Goal: Information Seeking & Learning: Learn about a topic

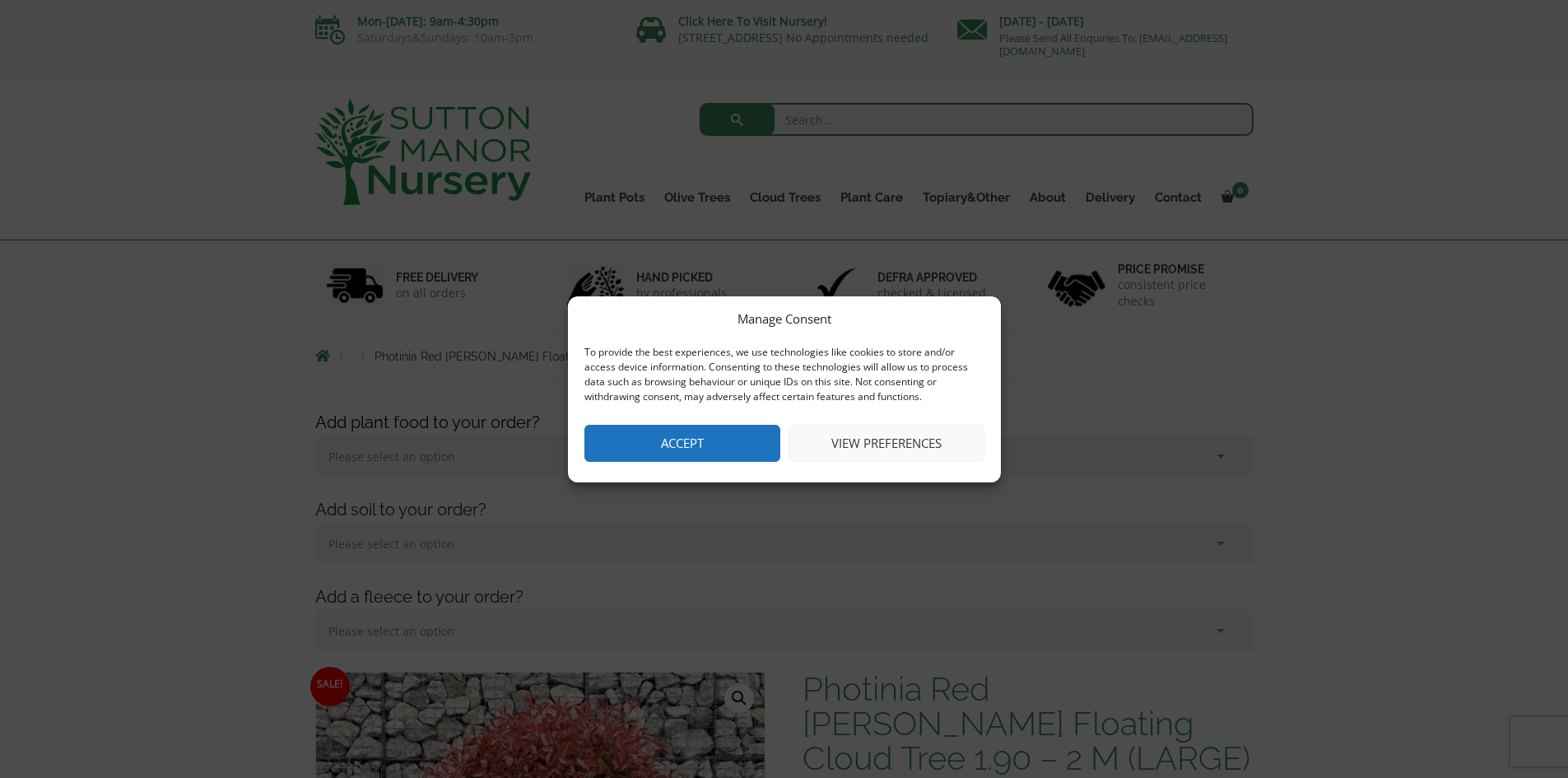
click at [740, 453] on button "Accept" at bounding box center [682, 443] width 196 height 37
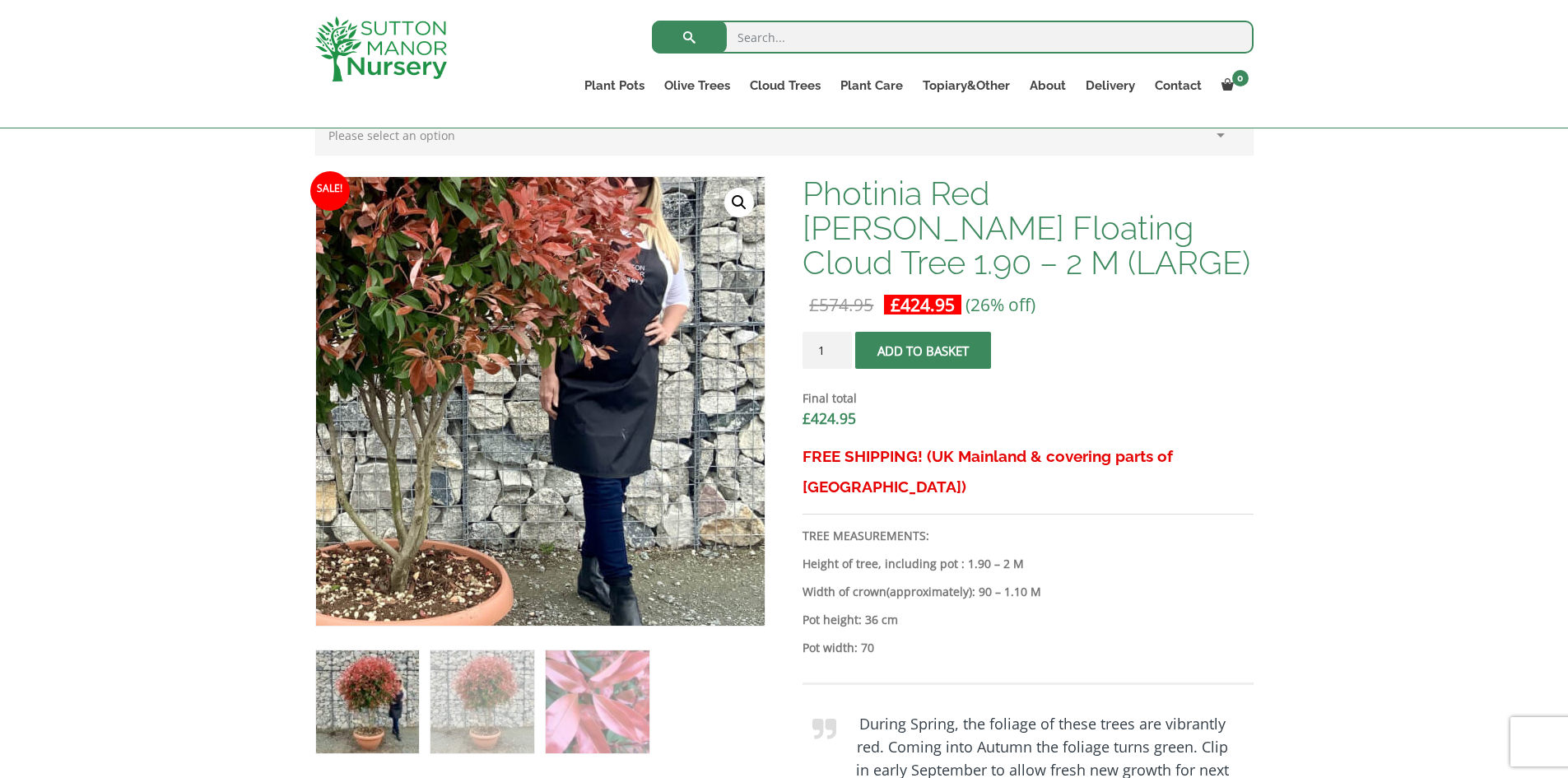
scroll to position [494, 0]
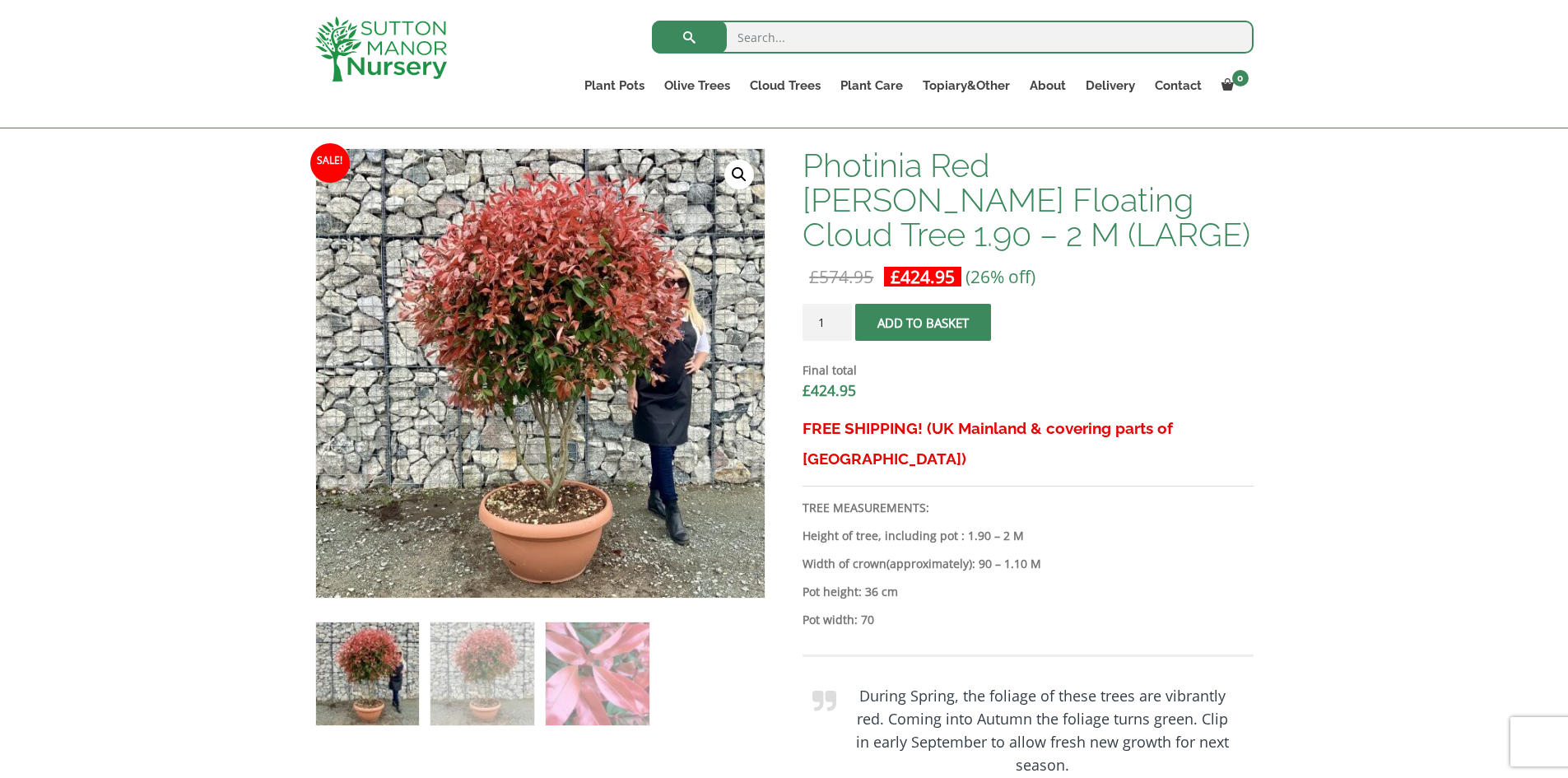
click at [388, 660] on img at bounding box center [368, 673] width 103 height 103
click at [508, 657] on img at bounding box center [482, 673] width 103 height 103
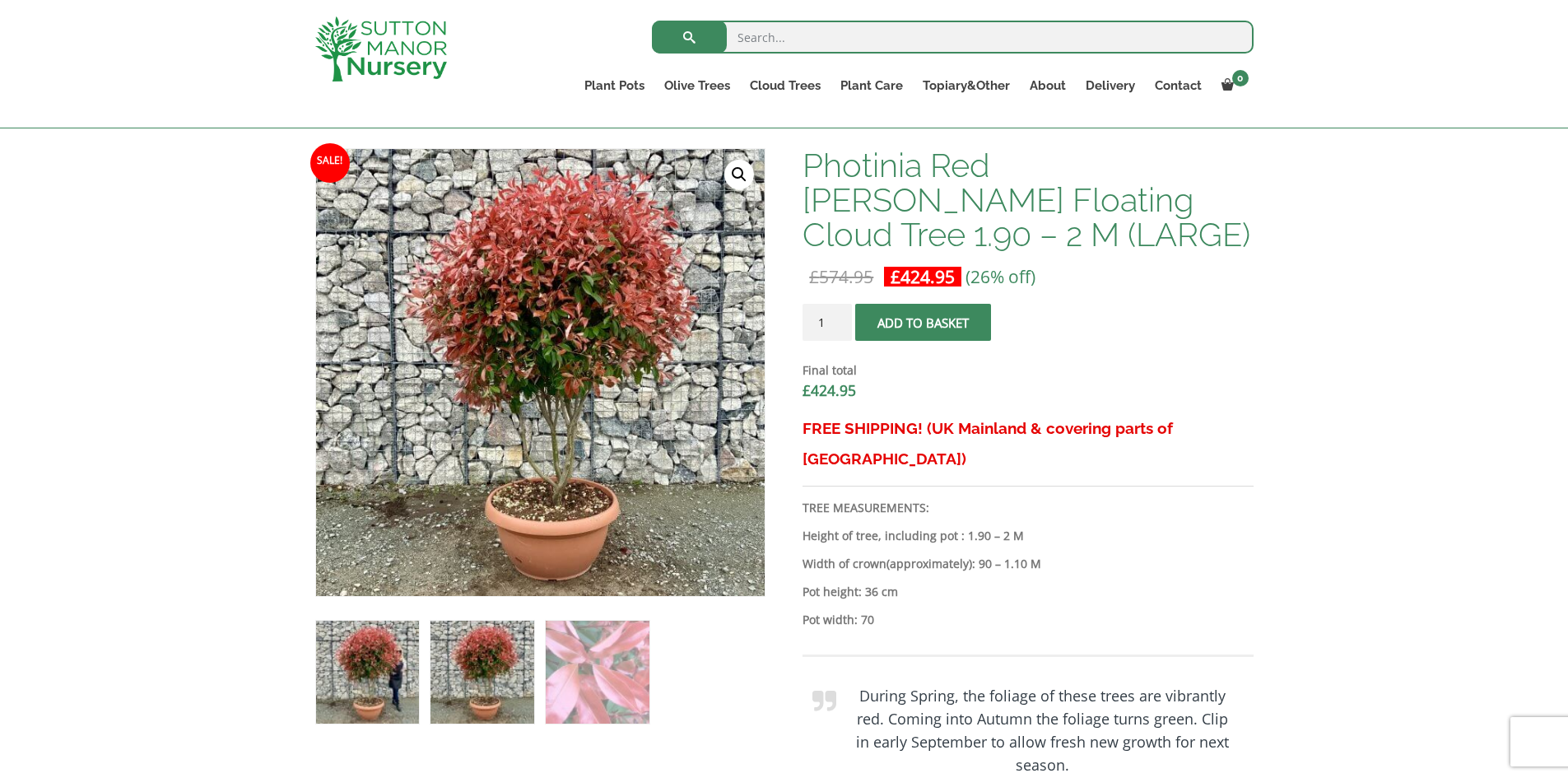
click at [392, 647] on img at bounding box center [368, 671] width 103 height 103
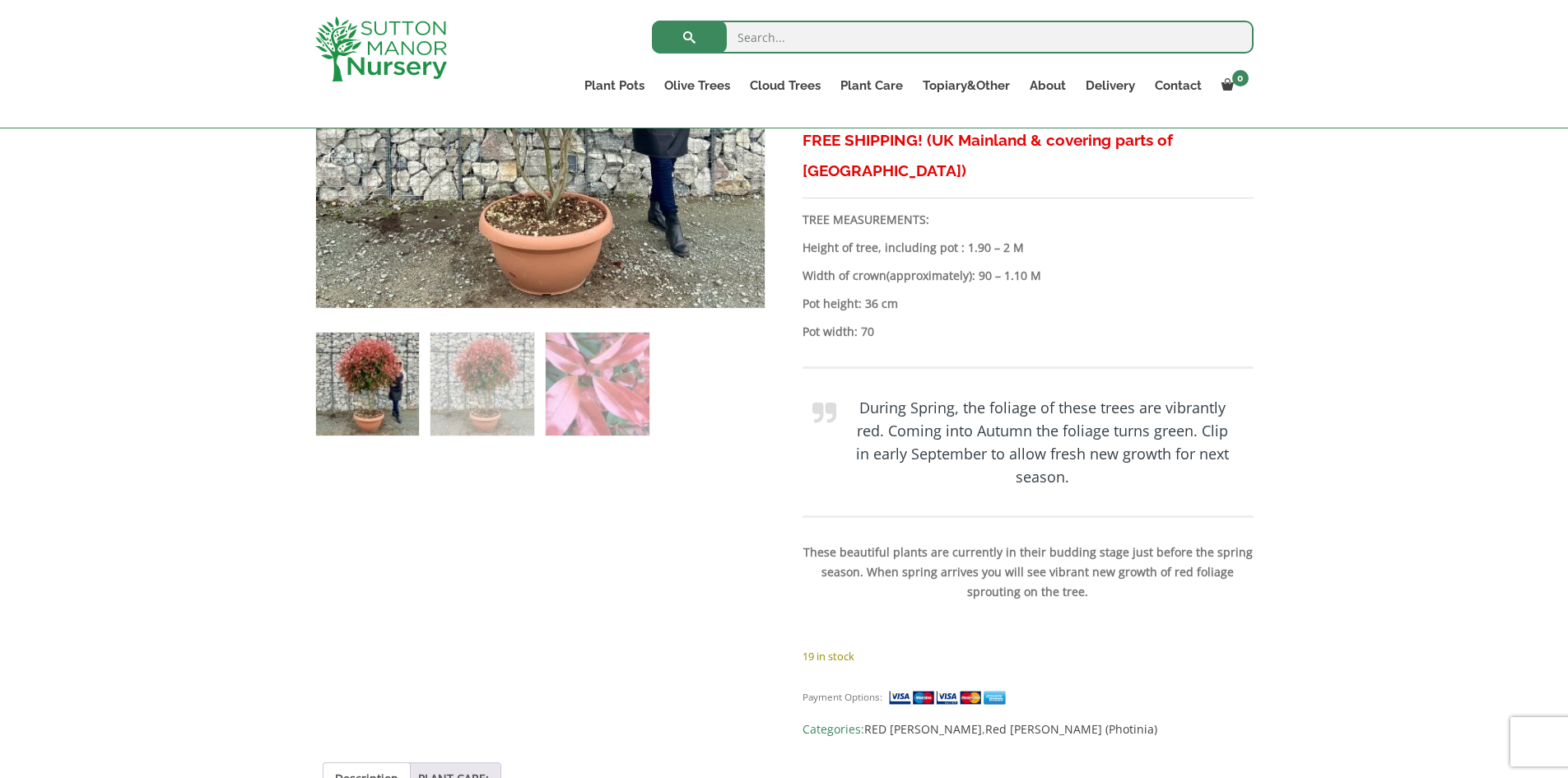
scroll to position [576, 0]
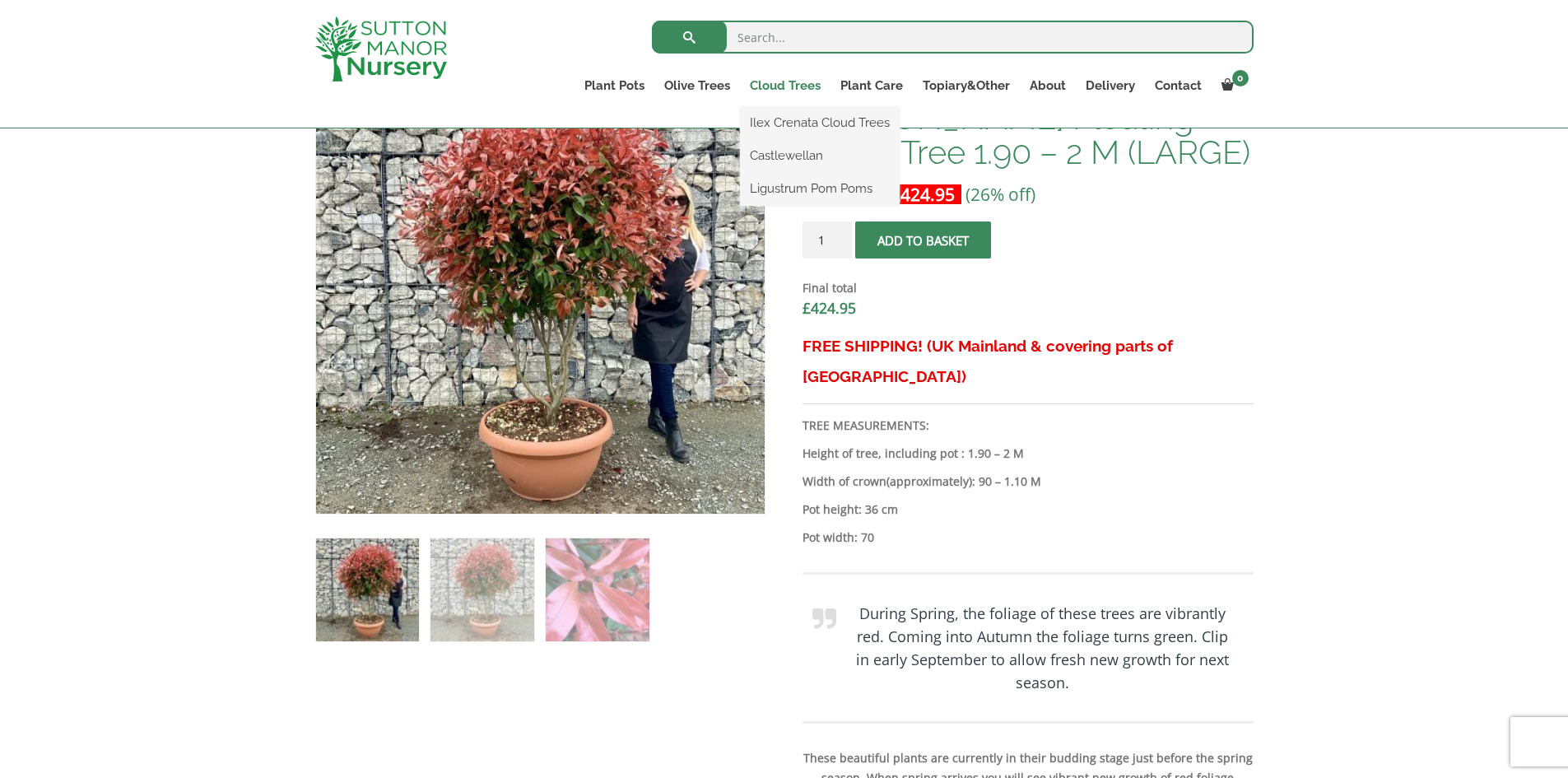
click at [763, 78] on link "Cloud Trees" at bounding box center [786, 86] width 91 height 23
click at [785, 81] on link "Cloud Trees" at bounding box center [786, 86] width 91 height 23
click at [783, 126] on link "Ilex Crenata Cloud Trees" at bounding box center [820, 123] width 159 height 25
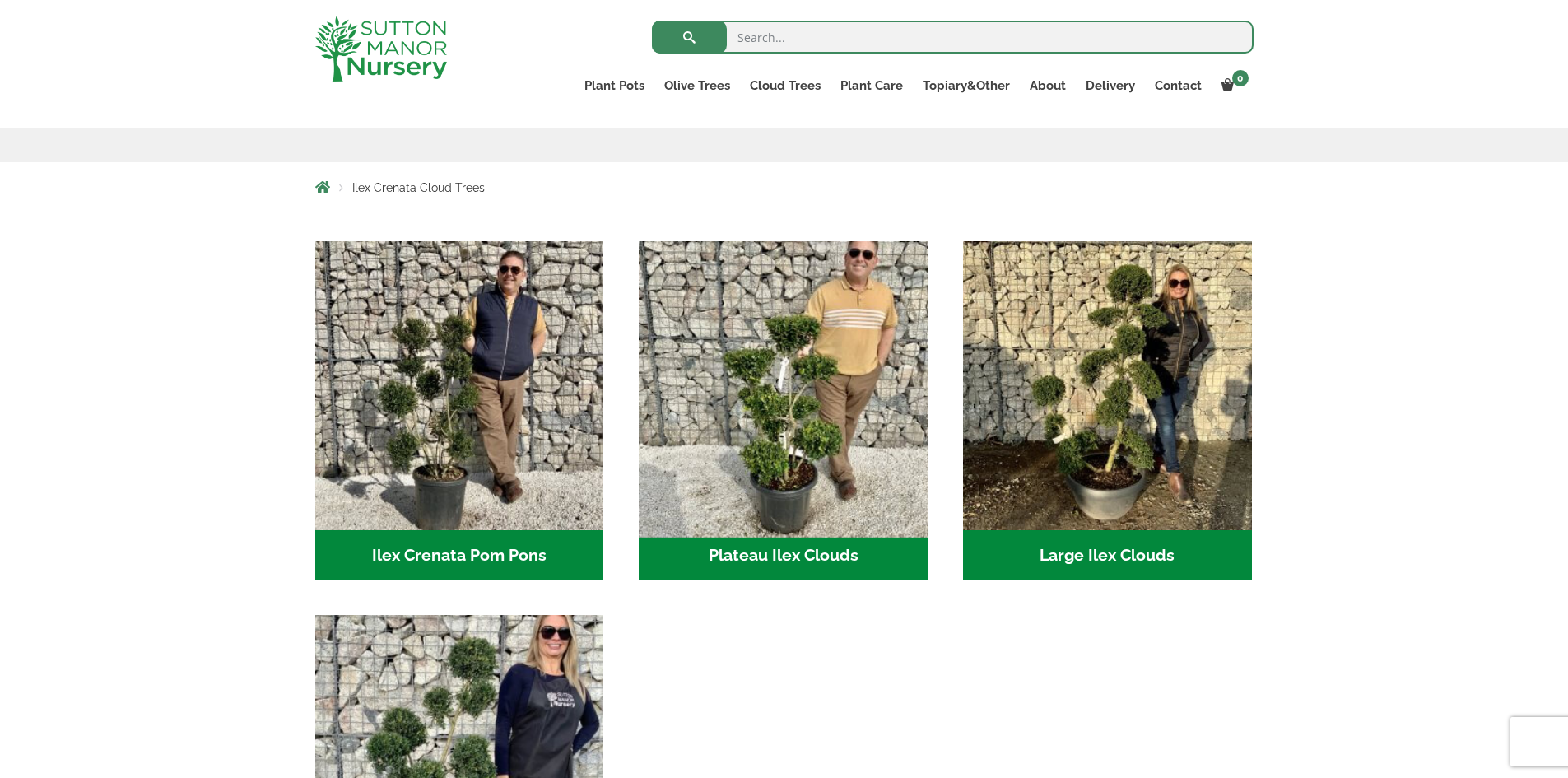
scroll to position [411, 0]
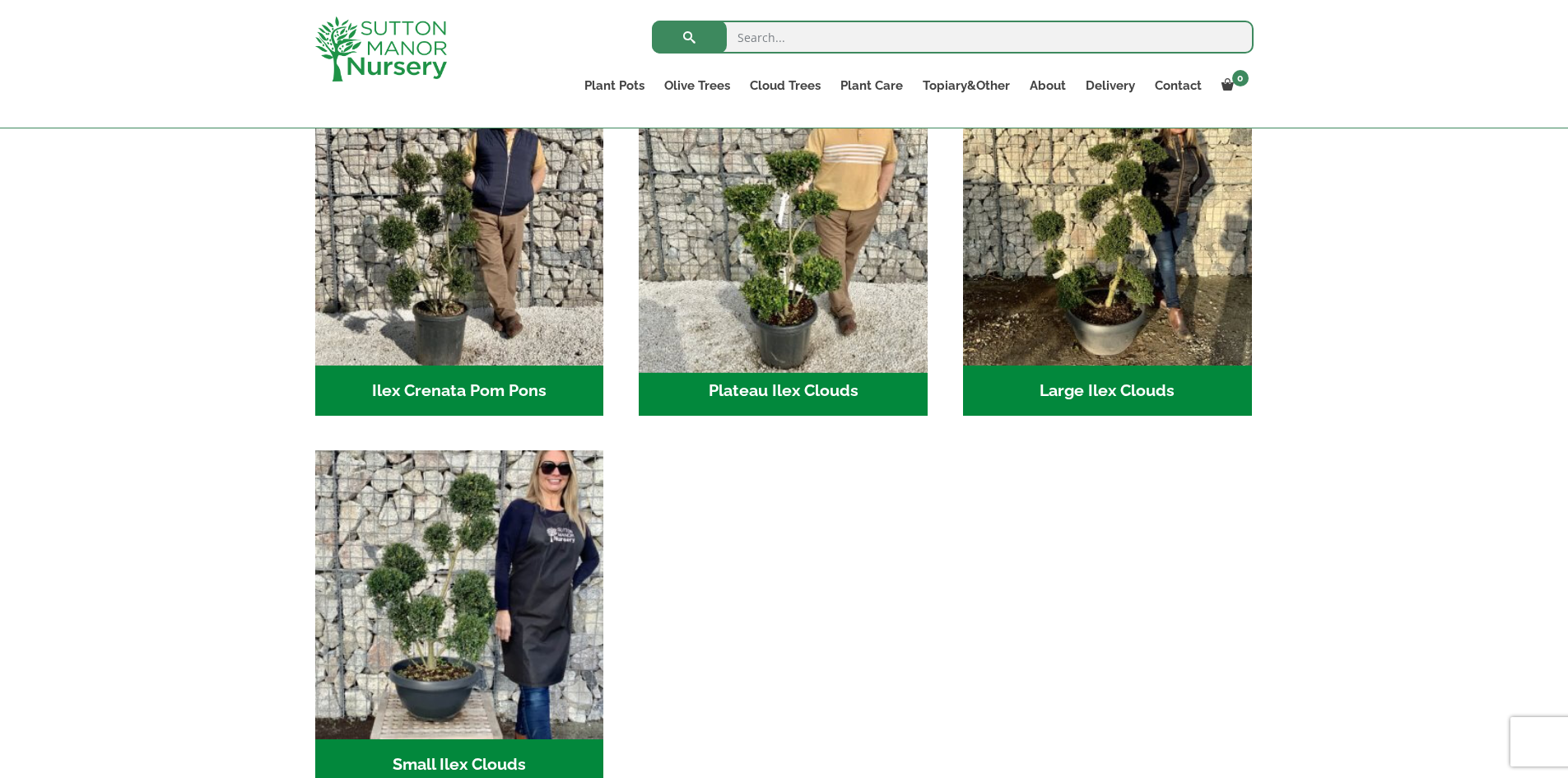
click at [781, 278] on img "Visit product category Plateau Ilex Clouds" at bounding box center [783, 221] width 303 height 303
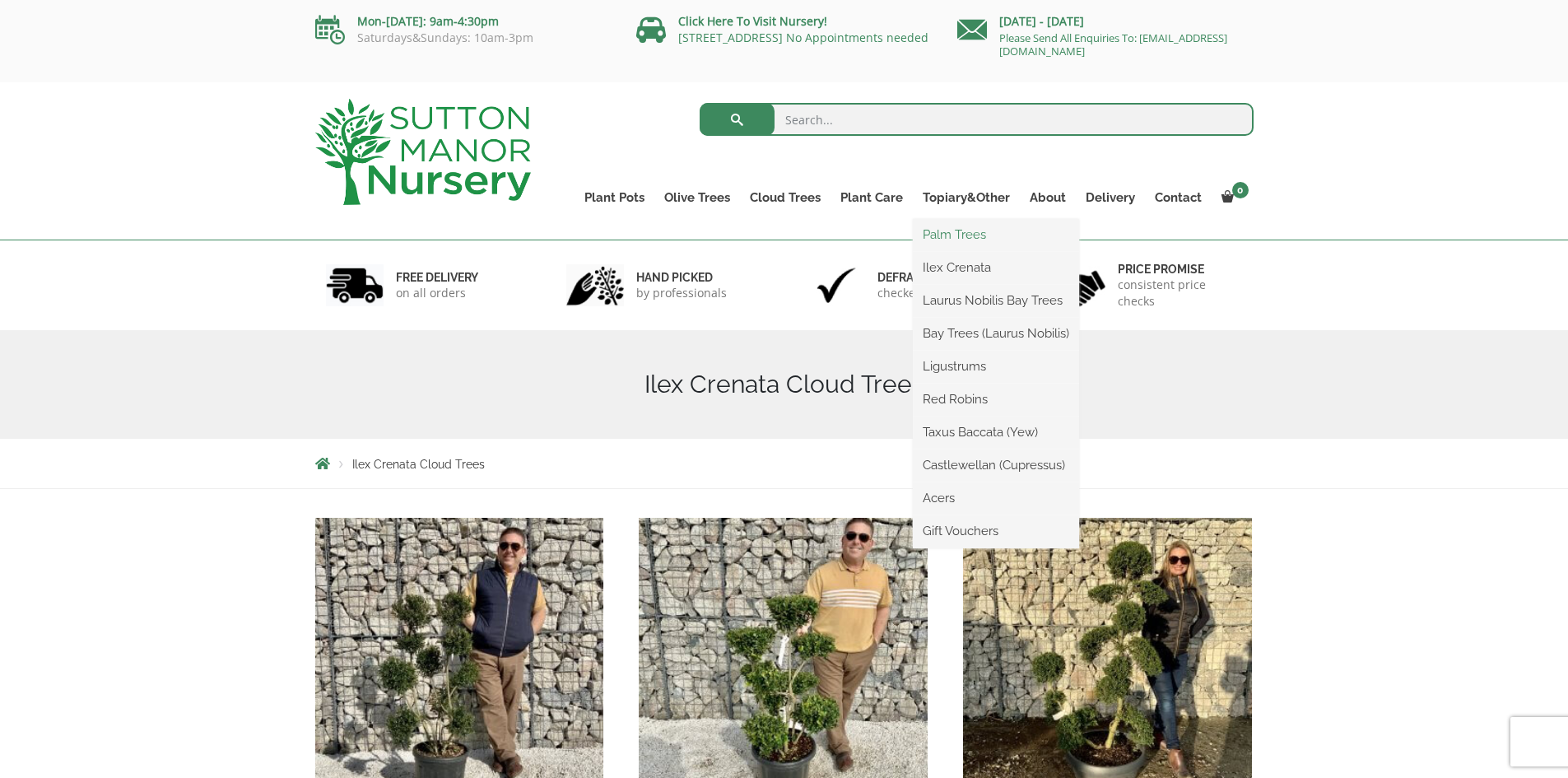
click at [957, 232] on link "Palm Trees" at bounding box center [995, 235] width 166 height 25
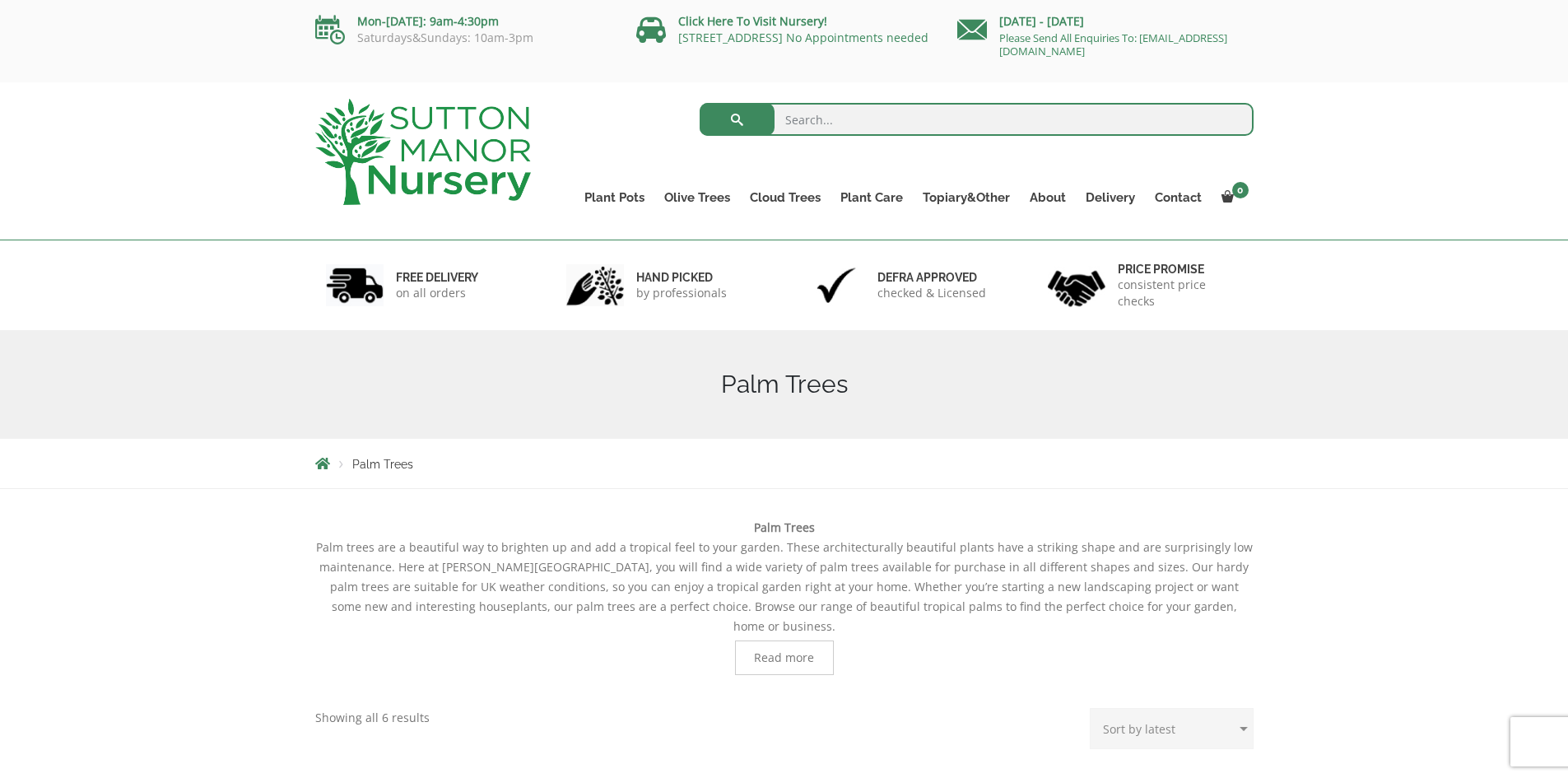
click at [772, 647] on span "Read more" at bounding box center [785, 657] width 99 height 35
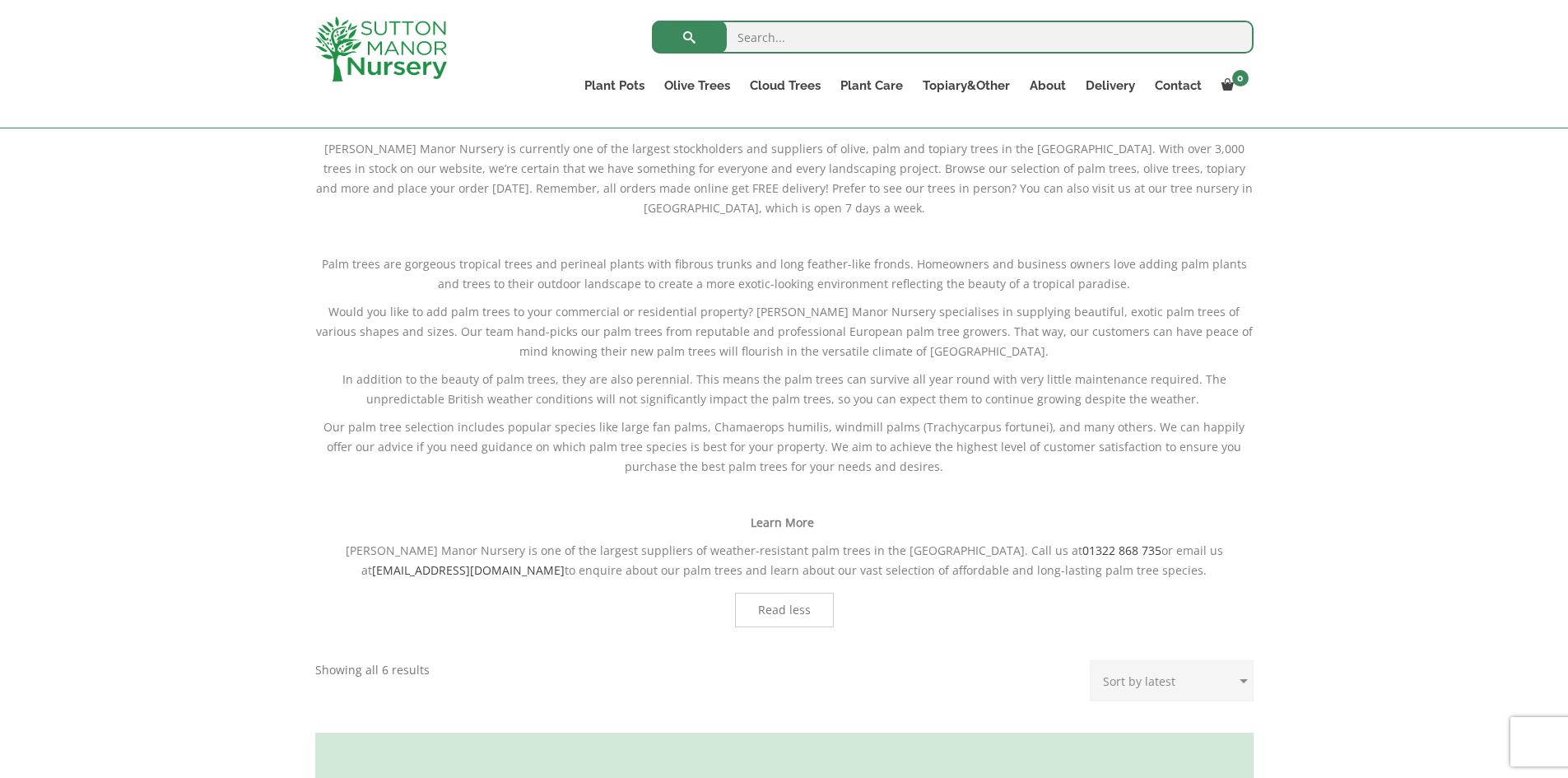
scroll to position [1235, 0]
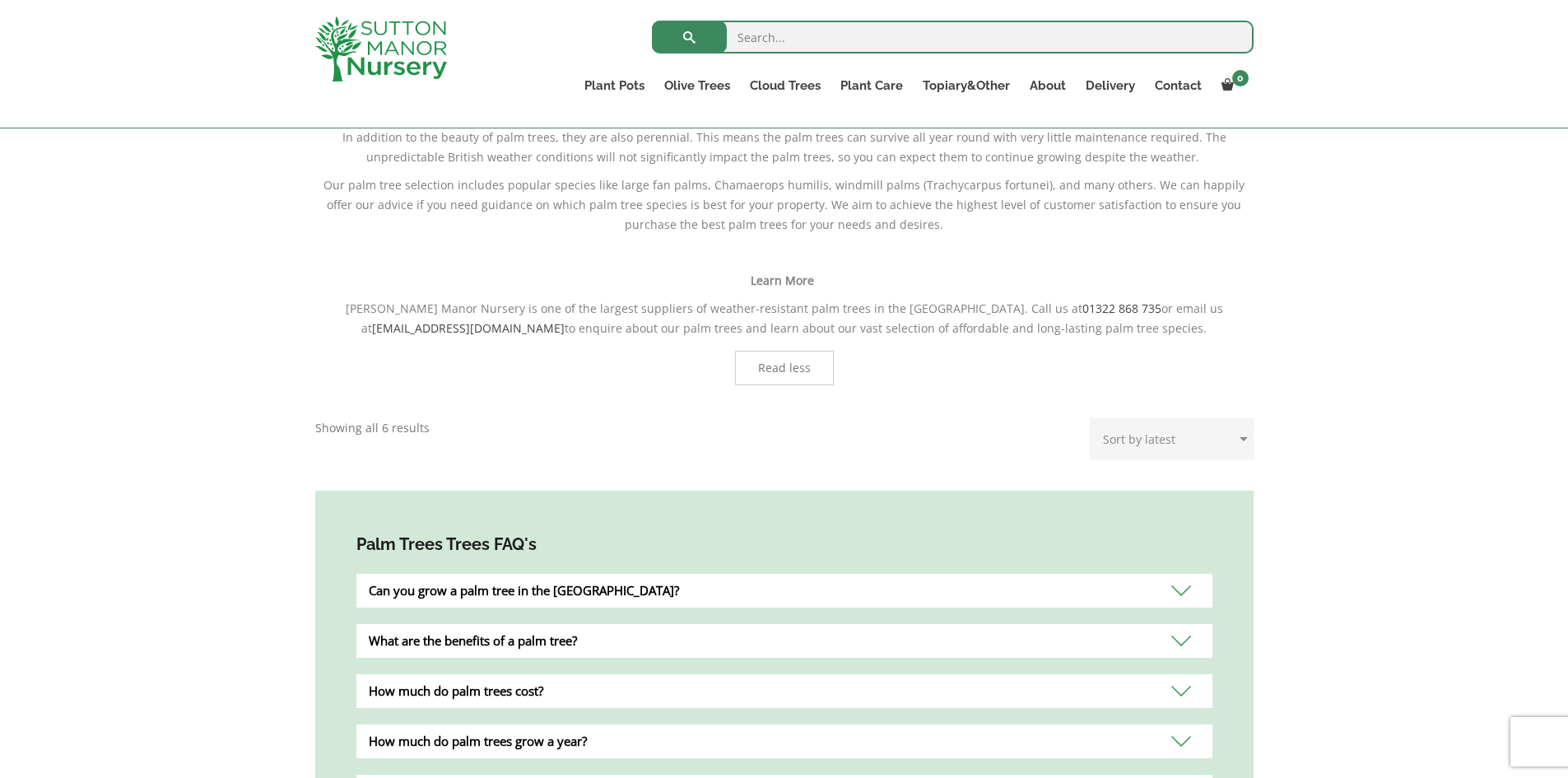
click at [565, 574] on div "Can you grow a palm tree in the [GEOGRAPHIC_DATA]?" at bounding box center [785, 591] width 856 height 34
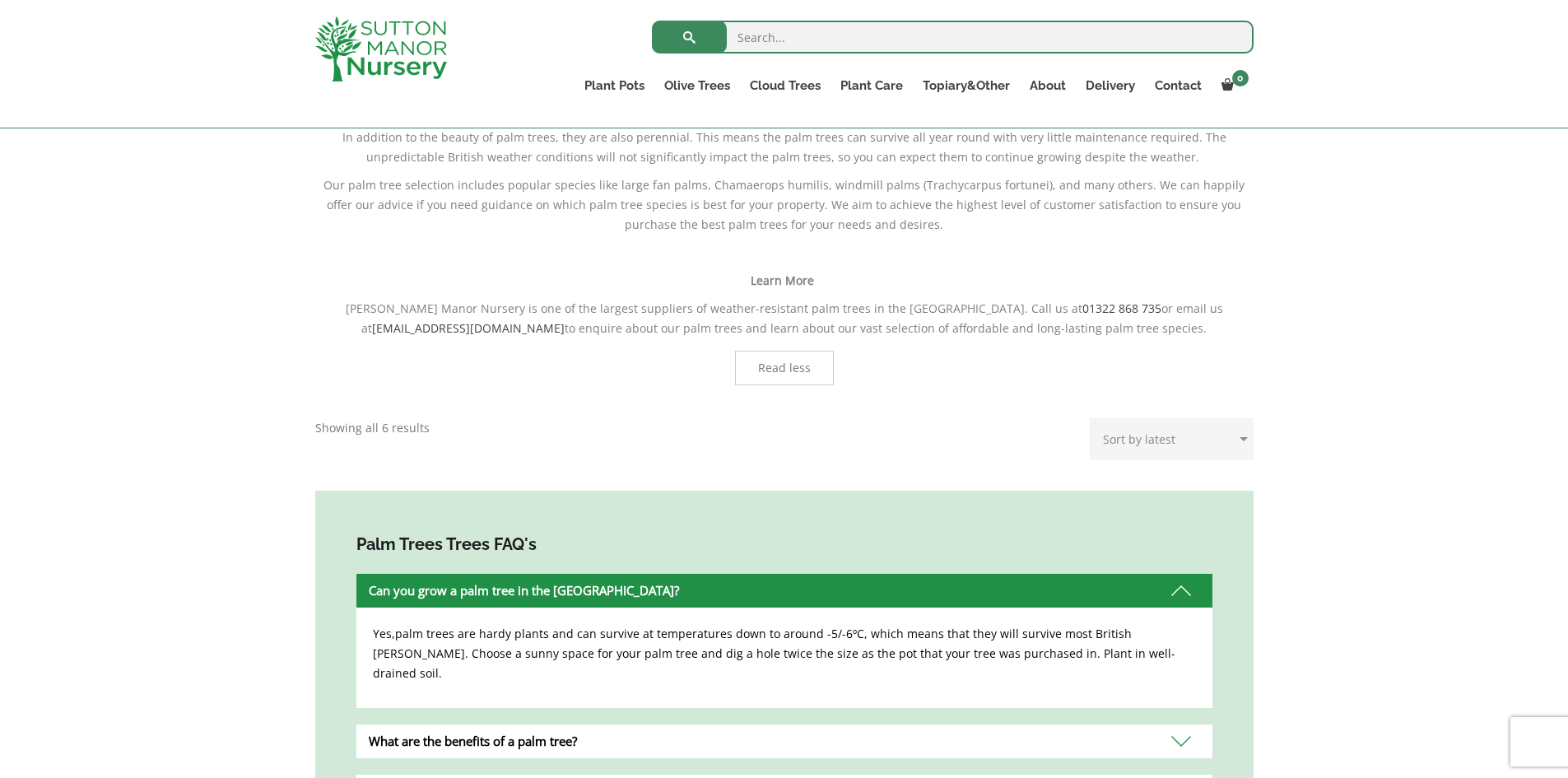
click at [560, 574] on div "Can you grow a palm tree in the [GEOGRAPHIC_DATA]?" at bounding box center [785, 591] width 856 height 34
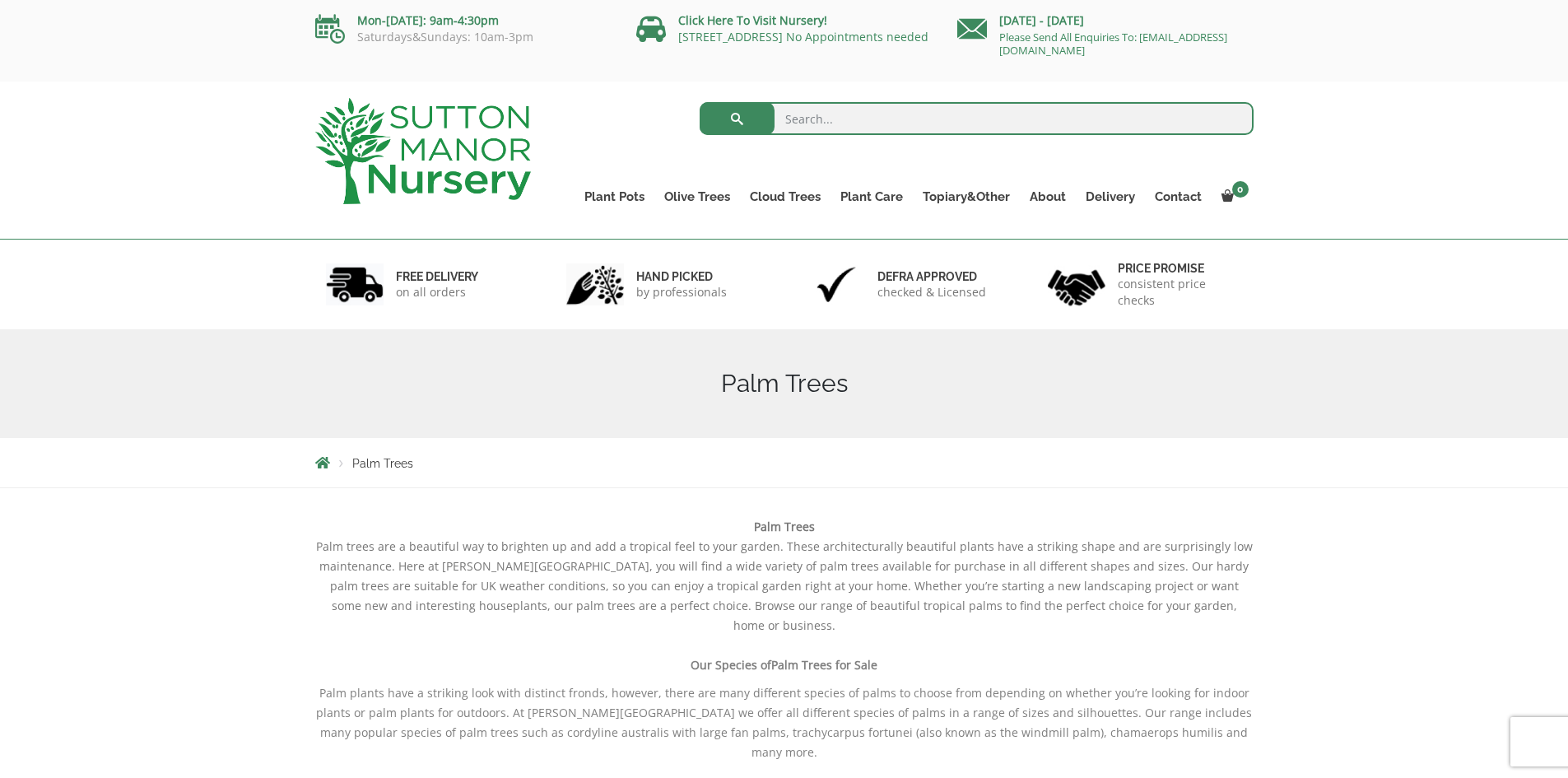
scroll to position [0, 0]
